Goal: Use online tool/utility: Utilize a website feature to perform a specific function

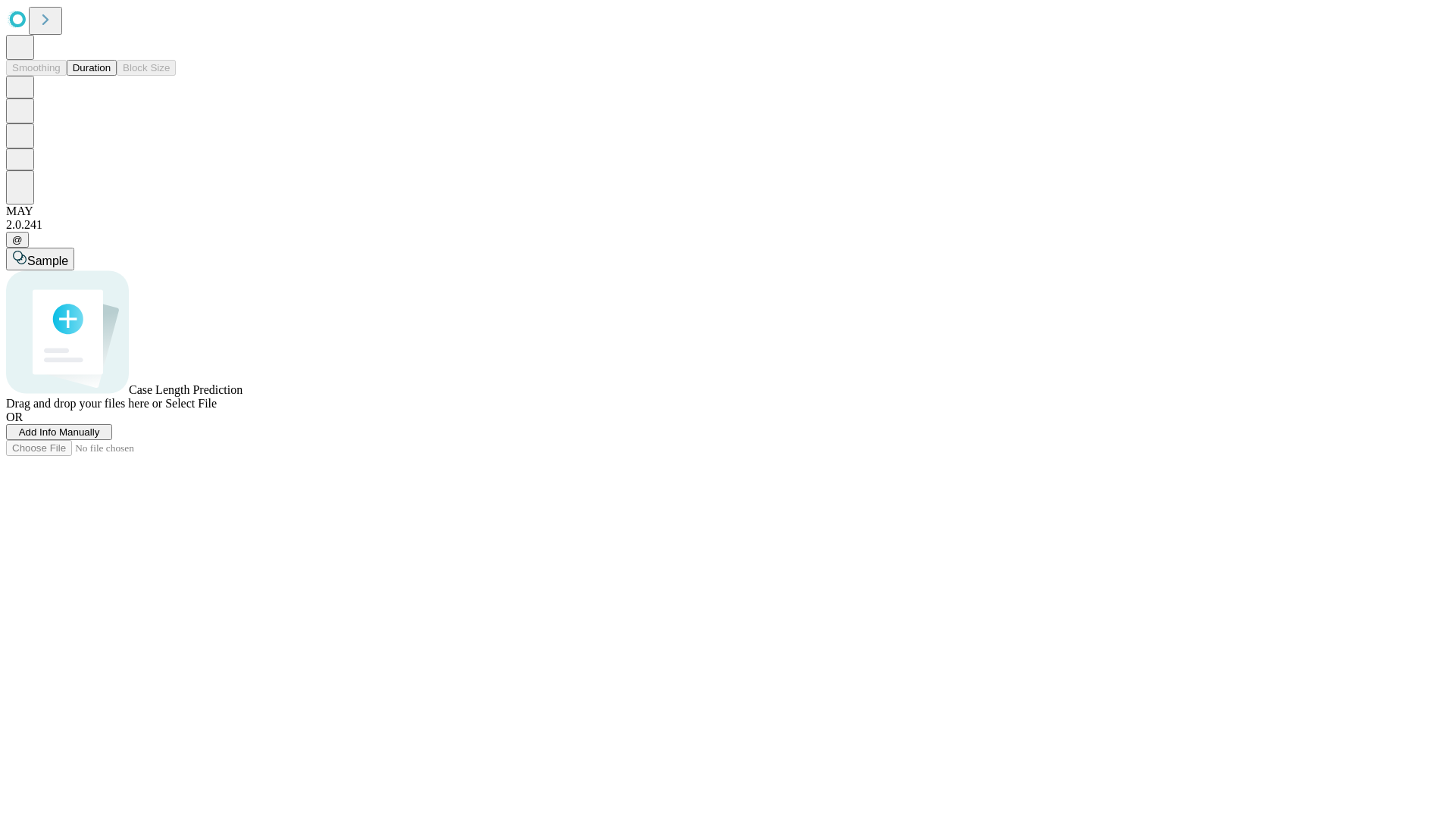
click at [111, 76] on button "Duration" at bounding box center [92, 68] width 50 height 16
click at [217, 410] on span "Select File" at bounding box center [191, 403] width 52 height 13
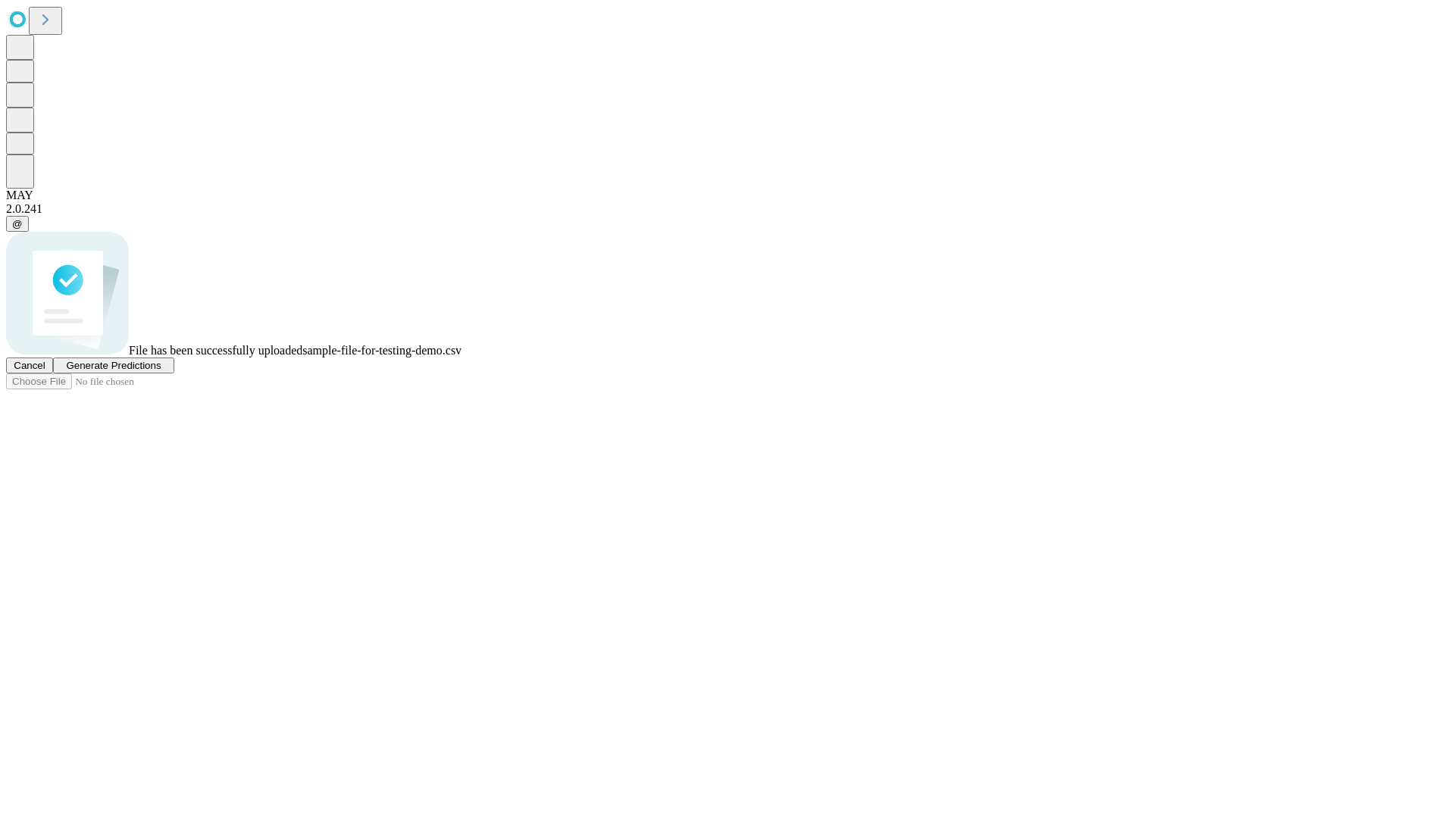
click at [161, 371] on span "Generate Predictions" at bounding box center [113, 365] width 95 height 11
